Goal: Information Seeking & Learning: Learn about a topic

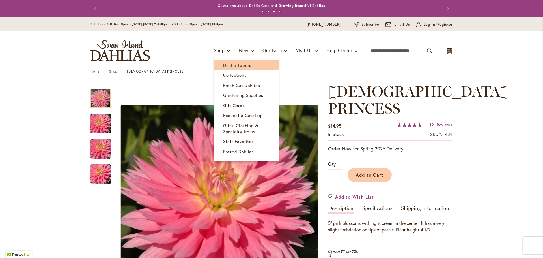
click at [225, 65] on span "Dahlia Tubers" at bounding box center [237, 65] width 28 height 6
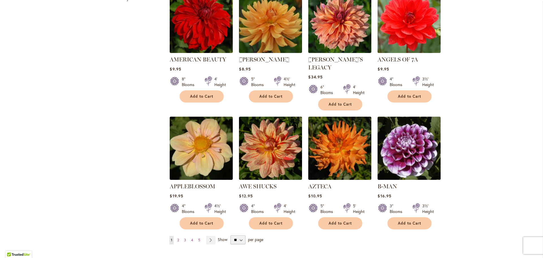
scroll to position [424, 0]
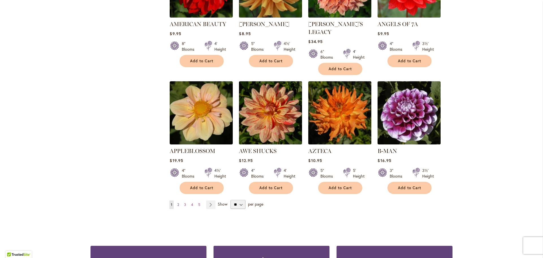
click at [177, 202] on span "2" at bounding box center [178, 204] width 2 height 4
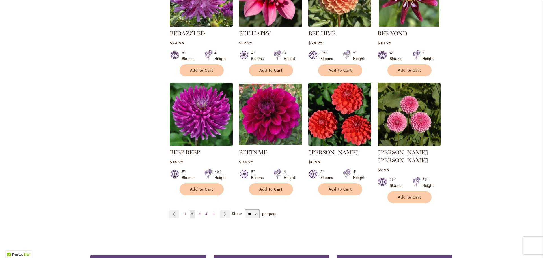
scroll to position [452, 0]
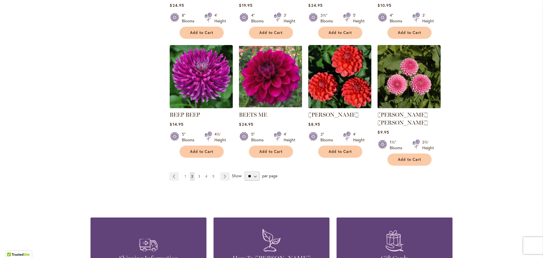
click at [198, 174] on span "3" at bounding box center [199, 176] width 2 height 4
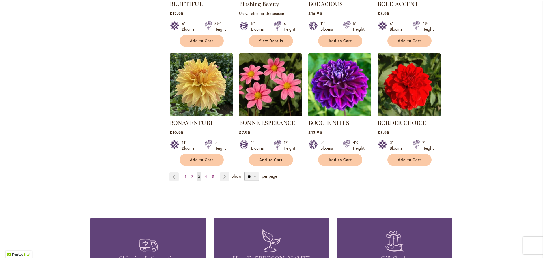
scroll to position [452, 0]
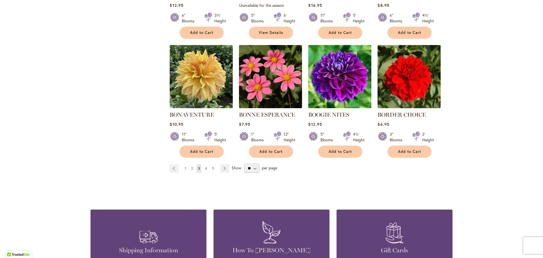
click at [204, 169] on link "Page 4" at bounding box center [206, 168] width 5 height 8
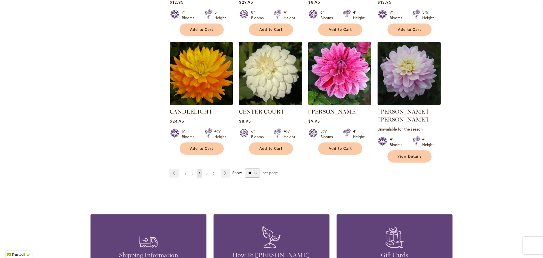
scroll to position [481, 0]
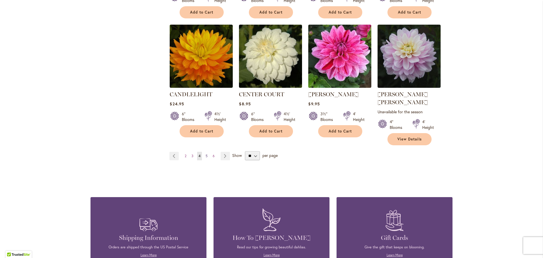
click at [206, 154] on span "5" at bounding box center [207, 156] width 2 height 4
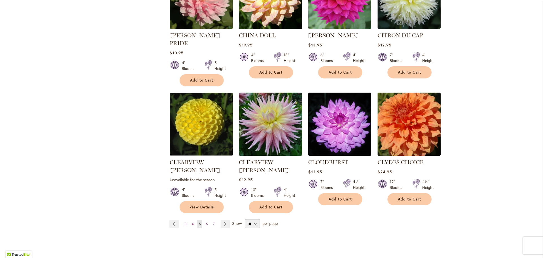
scroll to position [424, 0]
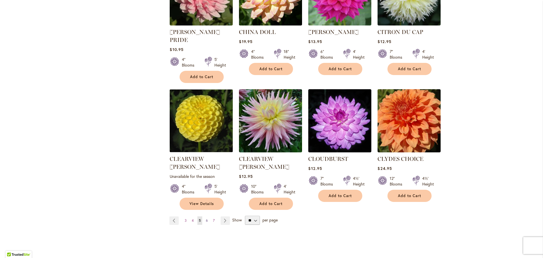
click at [206, 218] on span "6" at bounding box center [207, 220] width 2 height 4
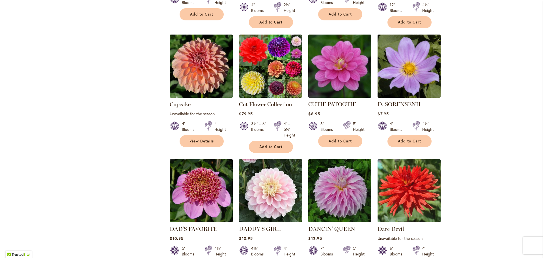
scroll to position [424, 0]
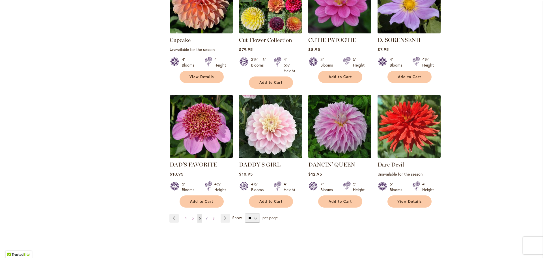
click at [204, 214] on link "Page 7" at bounding box center [206, 218] width 5 height 8
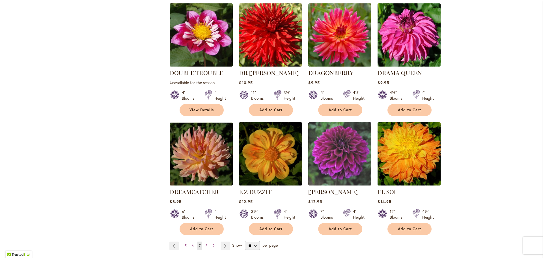
scroll to position [424, 0]
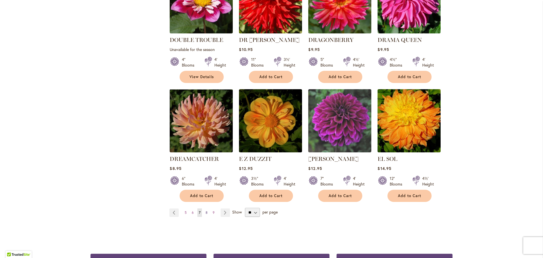
click at [206, 208] on link "Page 8" at bounding box center [206, 212] width 5 height 8
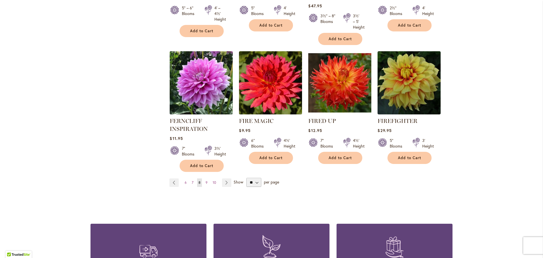
scroll to position [481, 0]
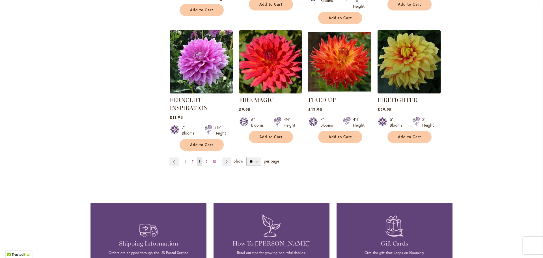
click at [206, 161] on span "9" at bounding box center [207, 161] width 2 height 4
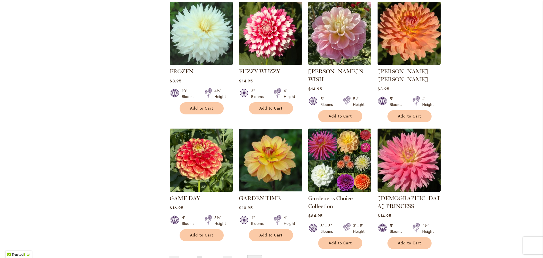
scroll to position [396, 0]
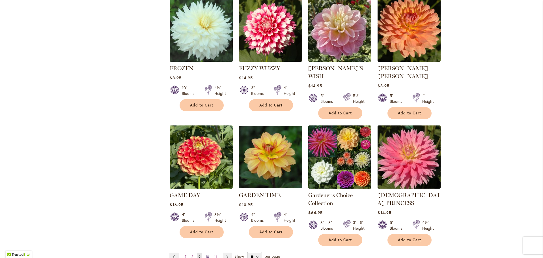
click at [206, 254] on span "10" at bounding box center [207, 256] width 3 height 4
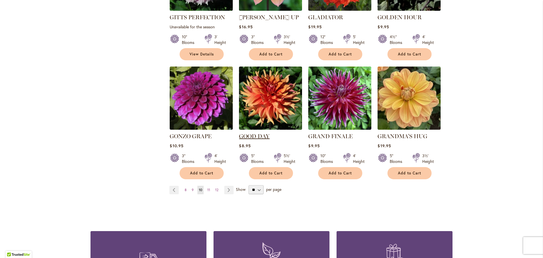
scroll to position [452, 0]
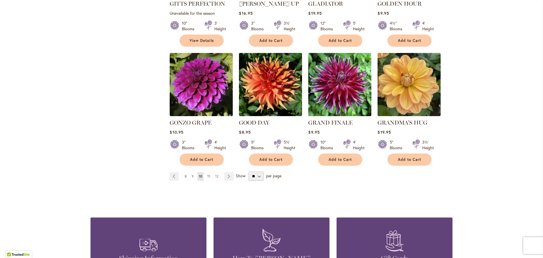
click at [207, 174] on span "11" at bounding box center [208, 176] width 3 height 4
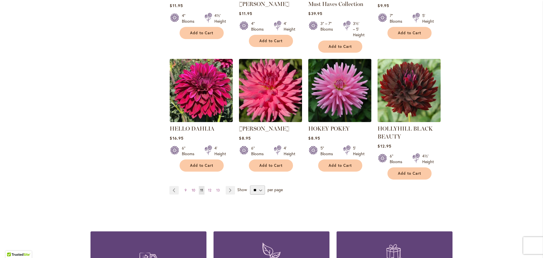
scroll to position [509, 0]
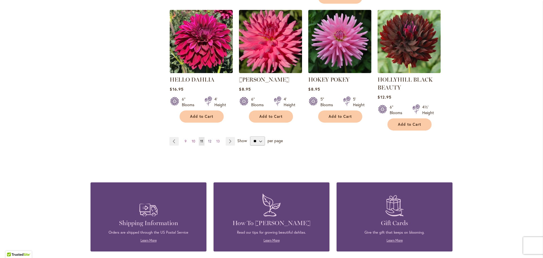
click at [208, 139] on span "12" at bounding box center [209, 141] width 3 height 4
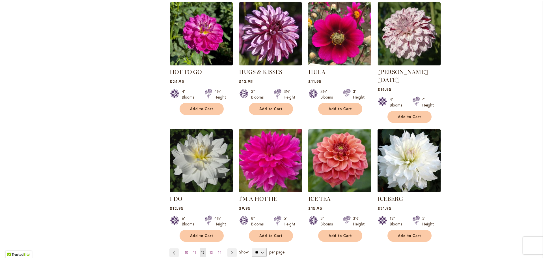
scroll to position [396, 0]
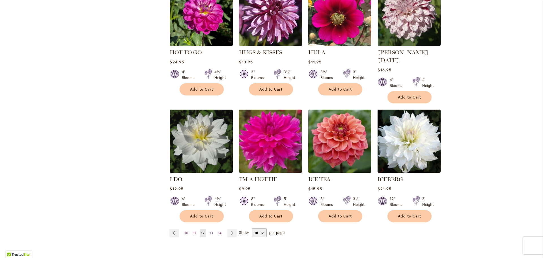
click at [210, 230] on span "13" at bounding box center [211, 232] width 3 height 4
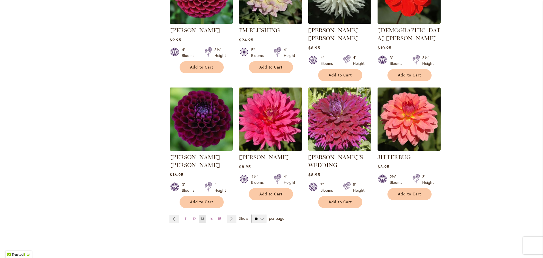
scroll to position [424, 0]
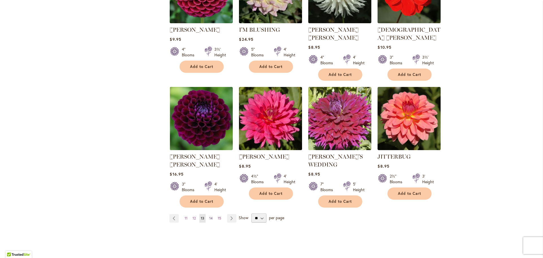
click at [210, 216] on span "14" at bounding box center [210, 218] width 3 height 4
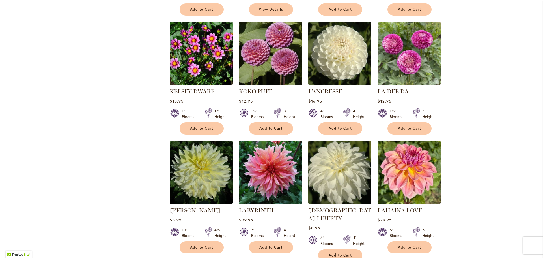
scroll to position [396, 0]
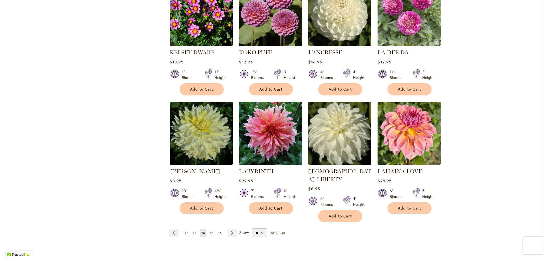
click at [210, 230] on span "15" at bounding box center [211, 232] width 3 height 4
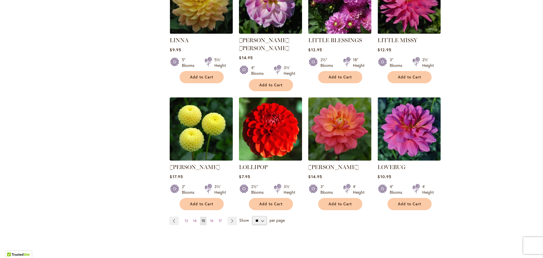
scroll to position [452, 0]
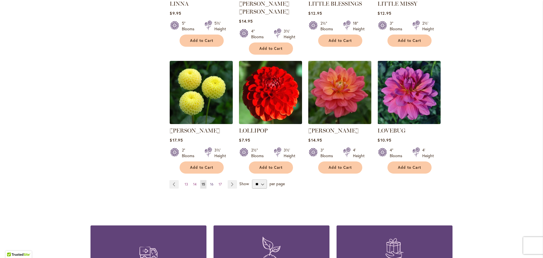
click at [210, 182] on span "16" at bounding box center [211, 184] width 3 height 4
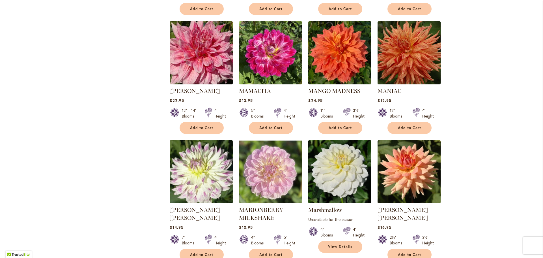
scroll to position [396, 0]
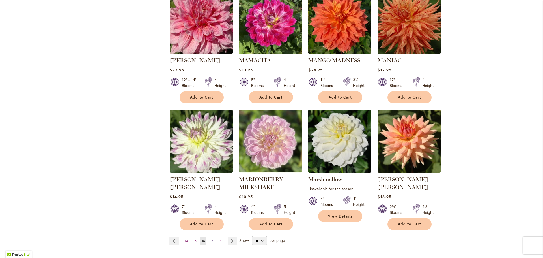
click at [210, 238] on span "17" at bounding box center [211, 240] width 3 height 4
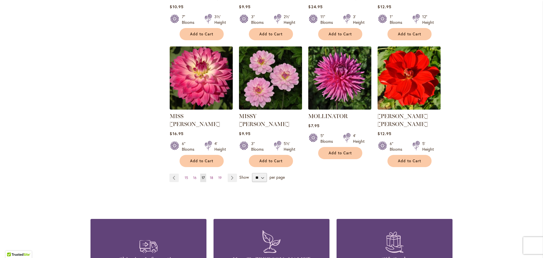
scroll to position [452, 0]
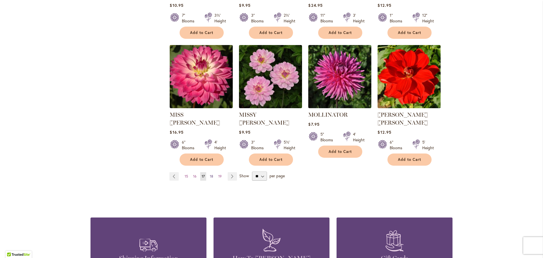
click at [210, 174] on span "18" at bounding box center [211, 176] width 3 height 4
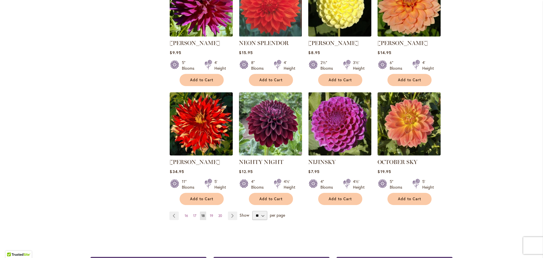
scroll to position [481, 0]
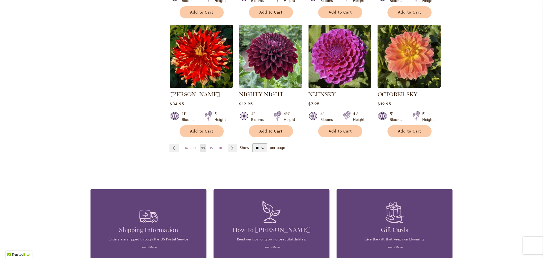
click at [210, 146] on span "19" at bounding box center [211, 148] width 3 height 4
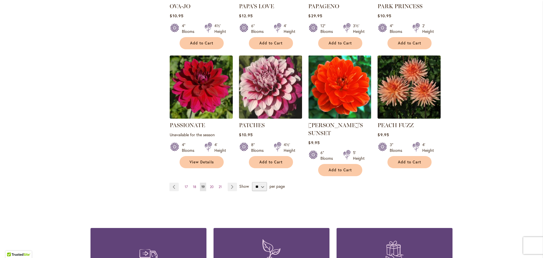
scroll to position [452, 0]
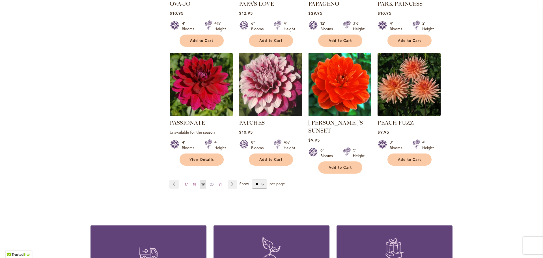
click at [210, 182] on span "20" at bounding box center [212, 184] width 4 height 4
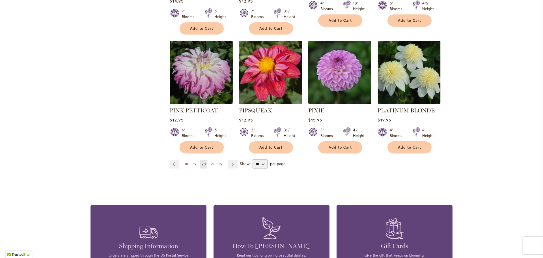
scroll to position [481, 0]
click at [211, 161] on span "21" at bounding box center [212, 163] width 3 height 4
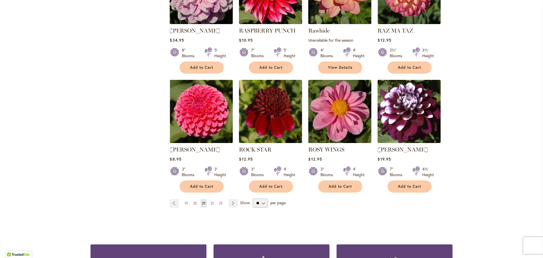
scroll to position [509, 0]
